Goal: Task Accomplishment & Management: Manage account settings

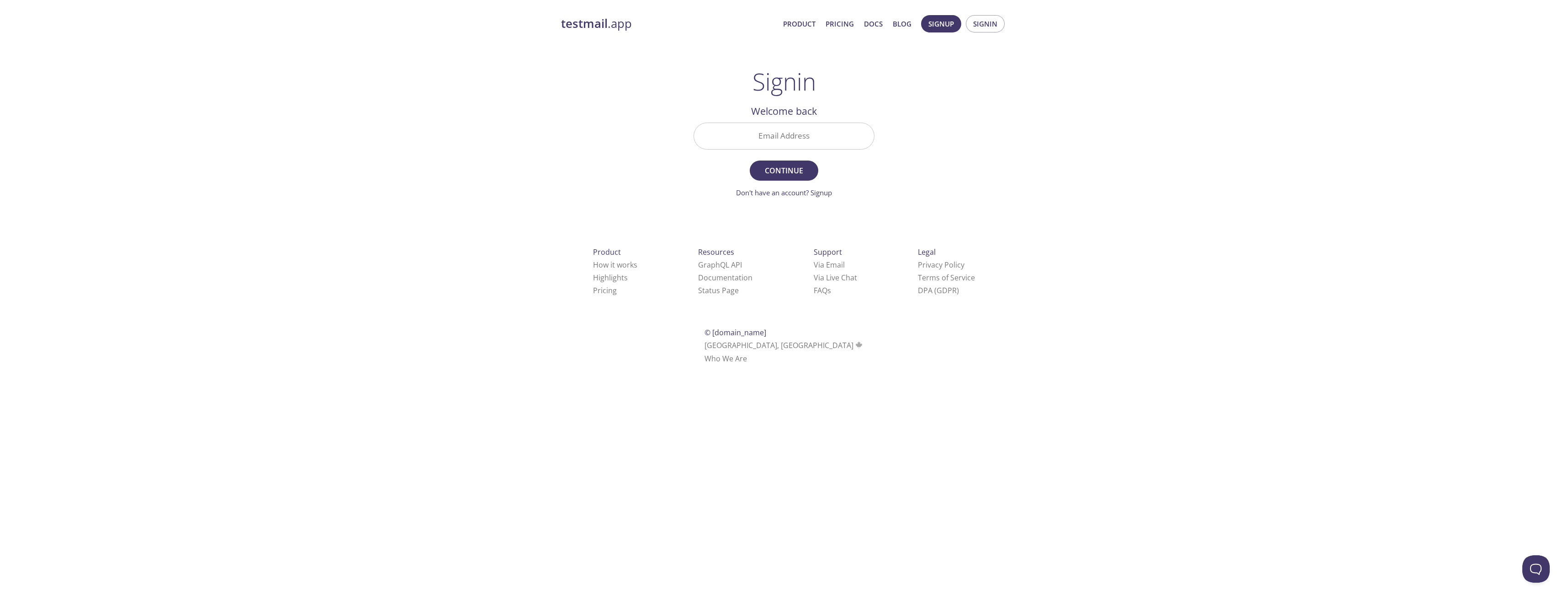
click at [497, 150] on div "testmail .app Product Pricing Docs Blog Signup Signin Signin Welcome back Email…" at bounding box center [784, 200] width 1568 height 381
click at [797, 138] on input "Email Address" at bounding box center [784, 136] width 180 height 26
type input "[EMAIL_ADDRESS][PERSON_NAME][DOMAIN_NAME]"
click at [792, 170] on span "Continue" at bounding box center [784, 170] width 49 height 13
drag, startPoint x: 346, startPoint y: 242, endPoint x: 534, endPoint y: 258, distance: 188.7
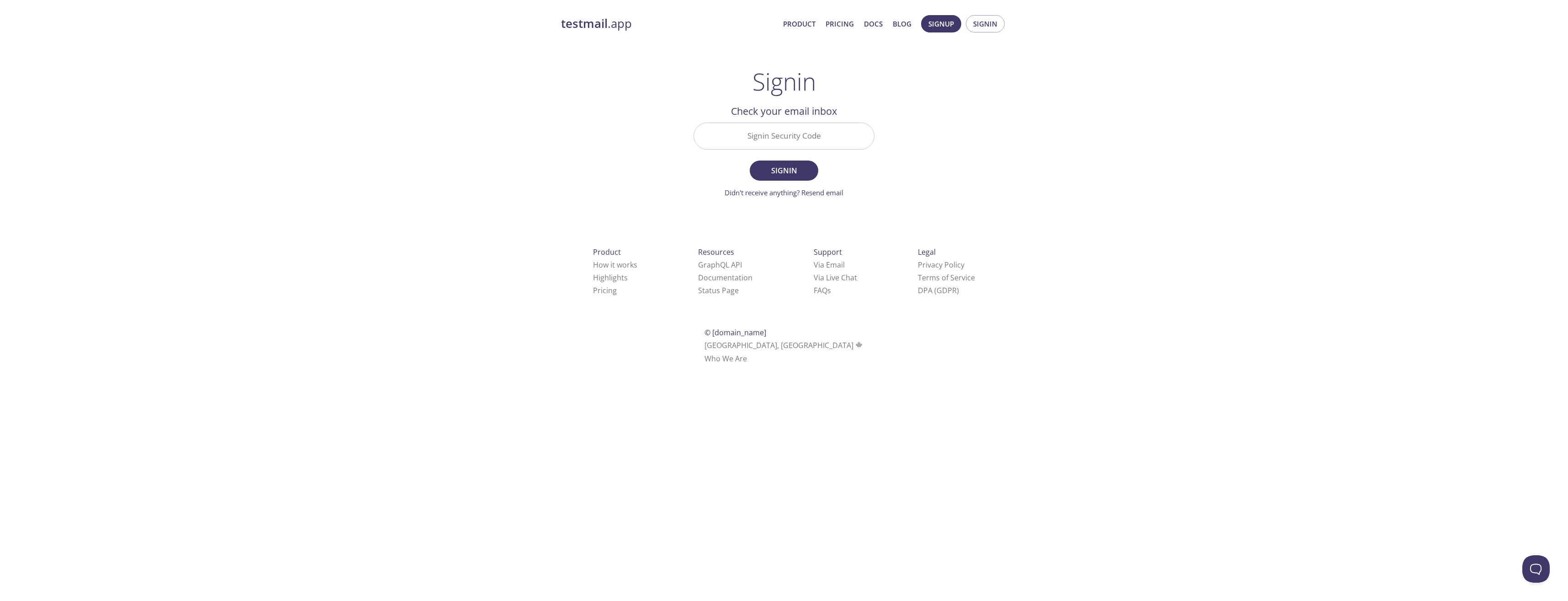
click at [346, 242] on div "testmail .app Product Pricing Docs Blog Signup Signin Signin Welcome back Email…" at bounding box center [784, 200] width 1568 height 381
click at [786, 137] on input "Signin Security Code" at bounding box center [784, 136] width 180 height 26
paste input "89VXFCL"
drag, startPoint x: 974, startPoint y: 170, endPoint x: 926, endPoint y: 167, distance: 48.1
click at [974, 170] on div "testmail .app Product Pricing Docs Blog Signup Signin Signin Welcome back Email…" at bounding box center [784, 200] width 468 height 381
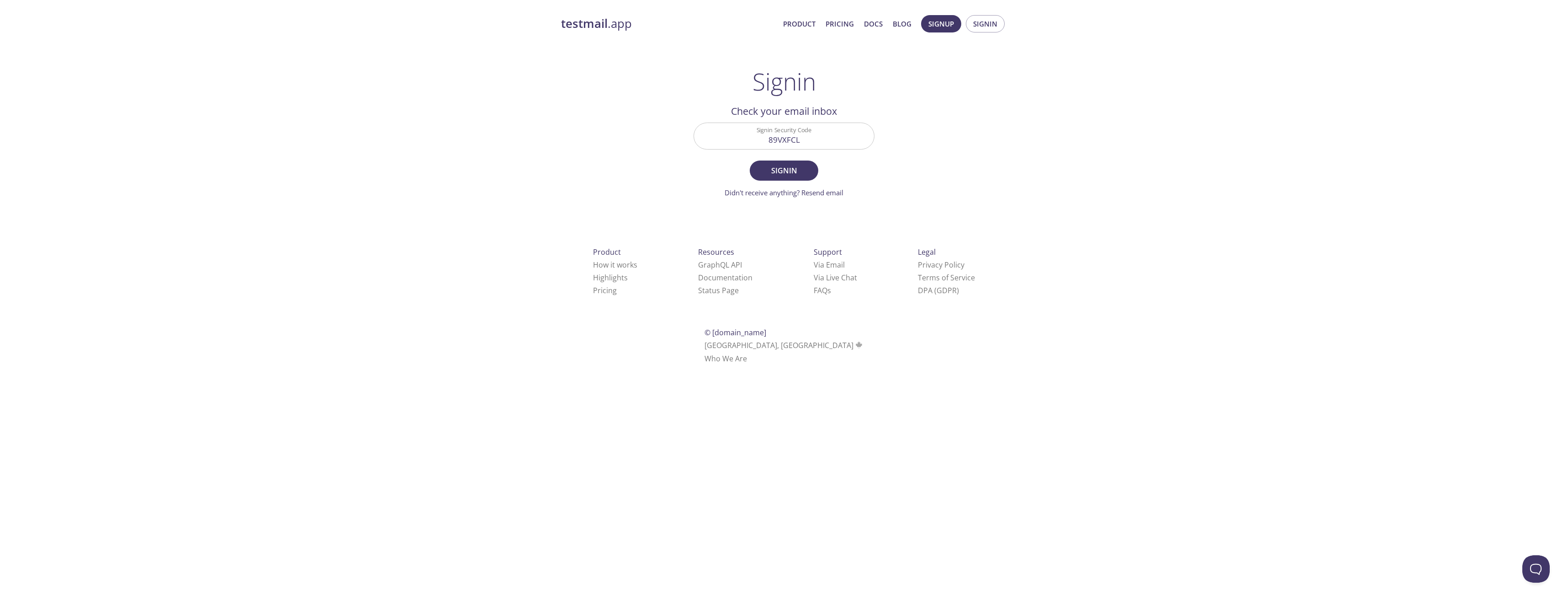
click at [818, 165] on form "Signin Security Code 89VXFCL Signin Didn't receive anything? Resend email" at bounding box center [784, 160] width 181 height 75
drag, startPoint x: 768, startPoint y: 166, endPoint x: 813, endPoint y: 175, distance: 45.9
click at [771, 166] on span "Signin" at bounding box center [784, 170] width 49 height 13
click at [383, 285] on div "testmail .app Product Pricing Docs Blog Signup Signin Signin Welcome back Email…" at bounding box center [784, 200] width 1568 height 381
drag, startPoint x: 822, startPoint y: 143, endPoint x: 741, endPoint y: 138, distance: 81.2
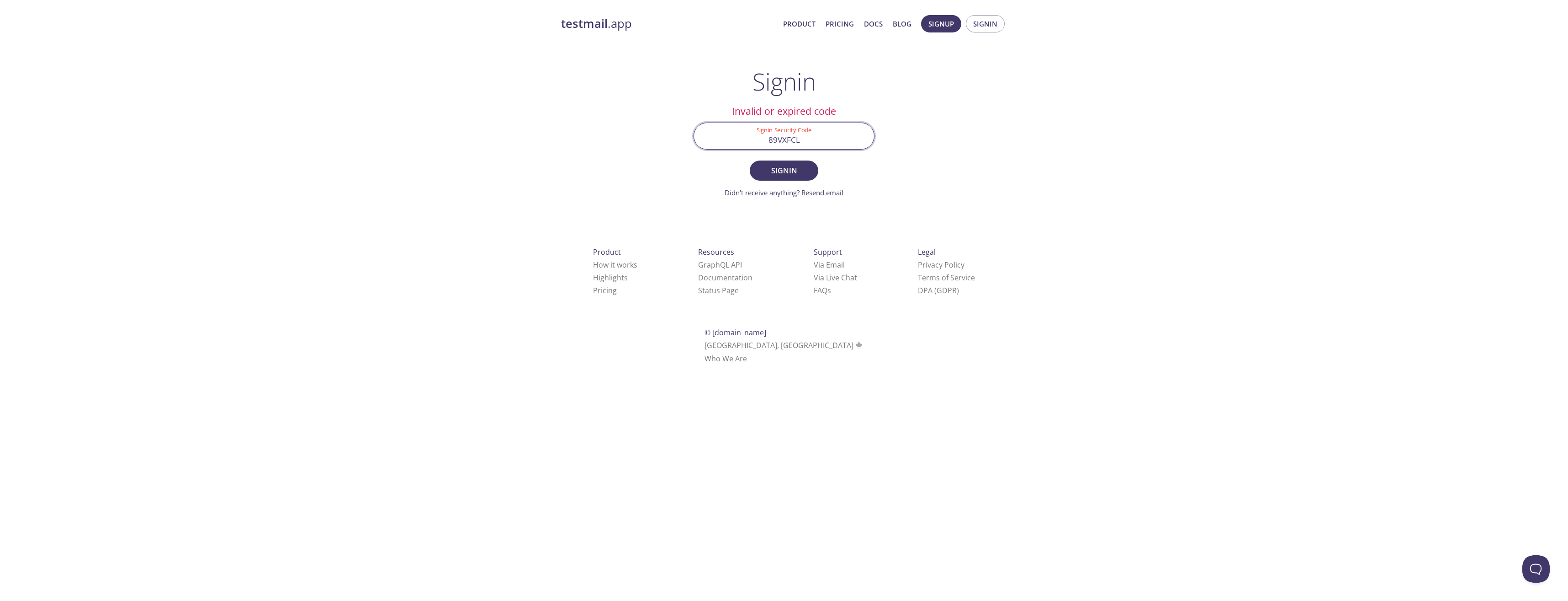
click at [741, 138] on input "89VXFCL" at bounding box center [784, 136] width 180 height 26
paste input "7MJAS6E"
type input "7MJAS6E"
click at [807, 169] on span "Signin" at bounding box center [784, 170] width 49 height 13
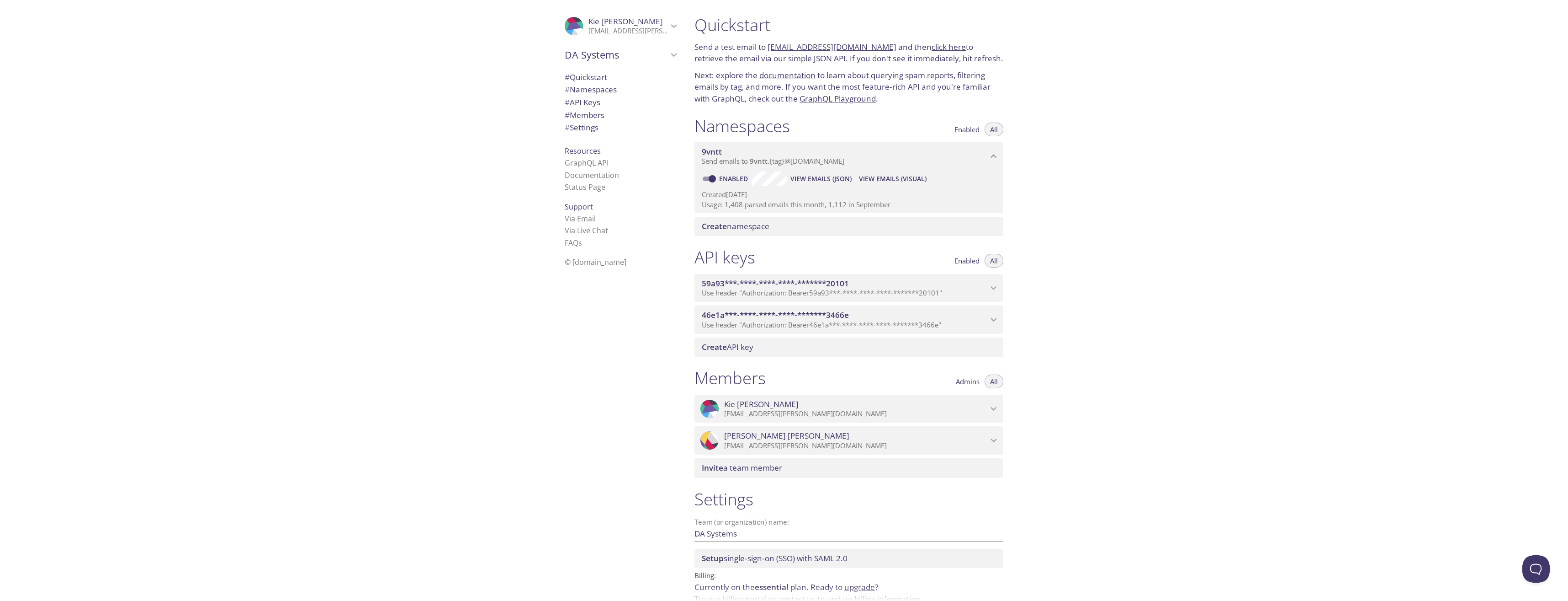
click at [840, 179] on span "View Emails (JSON)" at bounding box center [821, 179] width 62 height 11
